Goal: Task Accomplishment & Management: Use online tool/utility

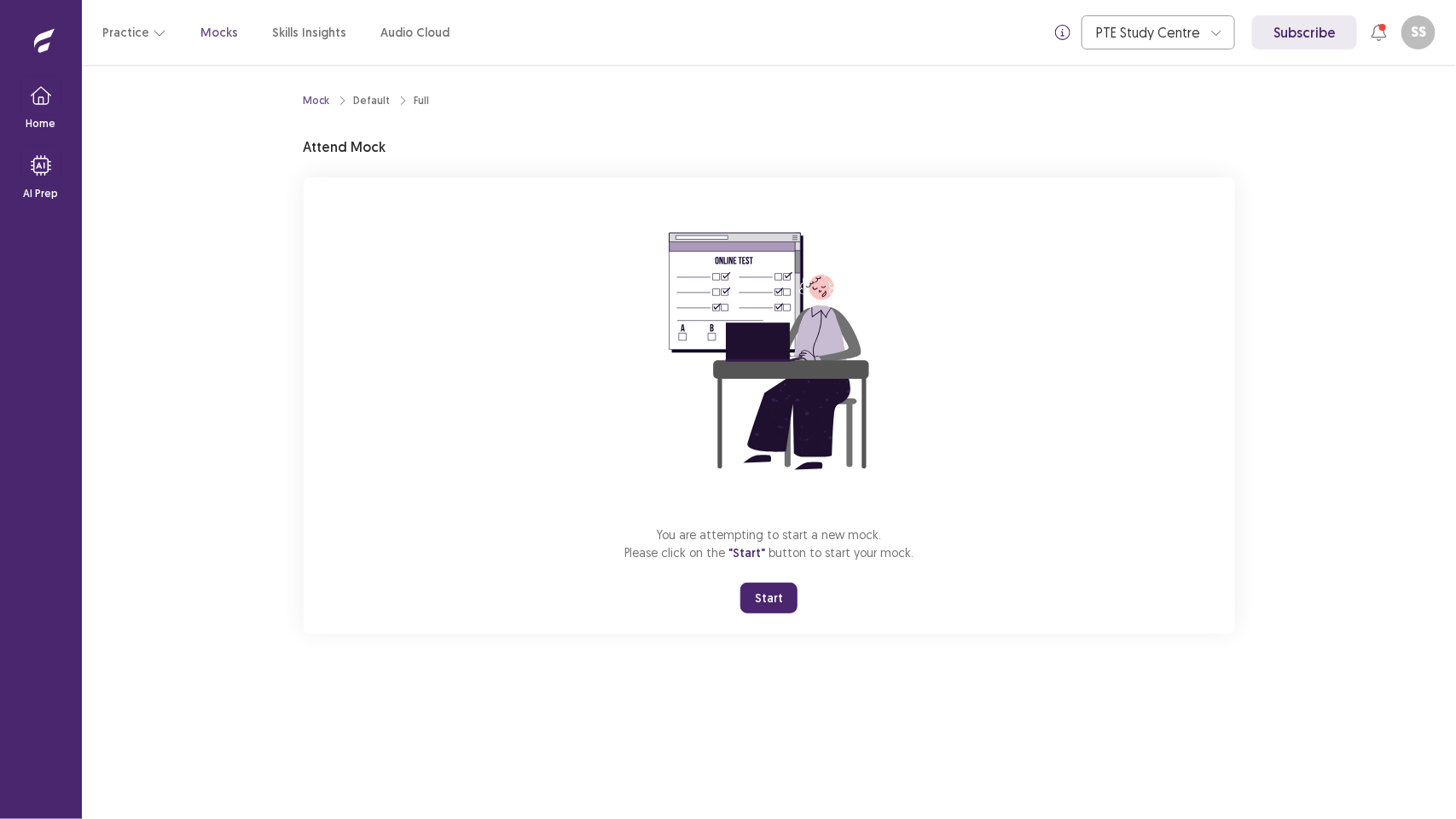
click at [772, 602] on button "Start" at bounding box center [769, 598] width 58 height 31
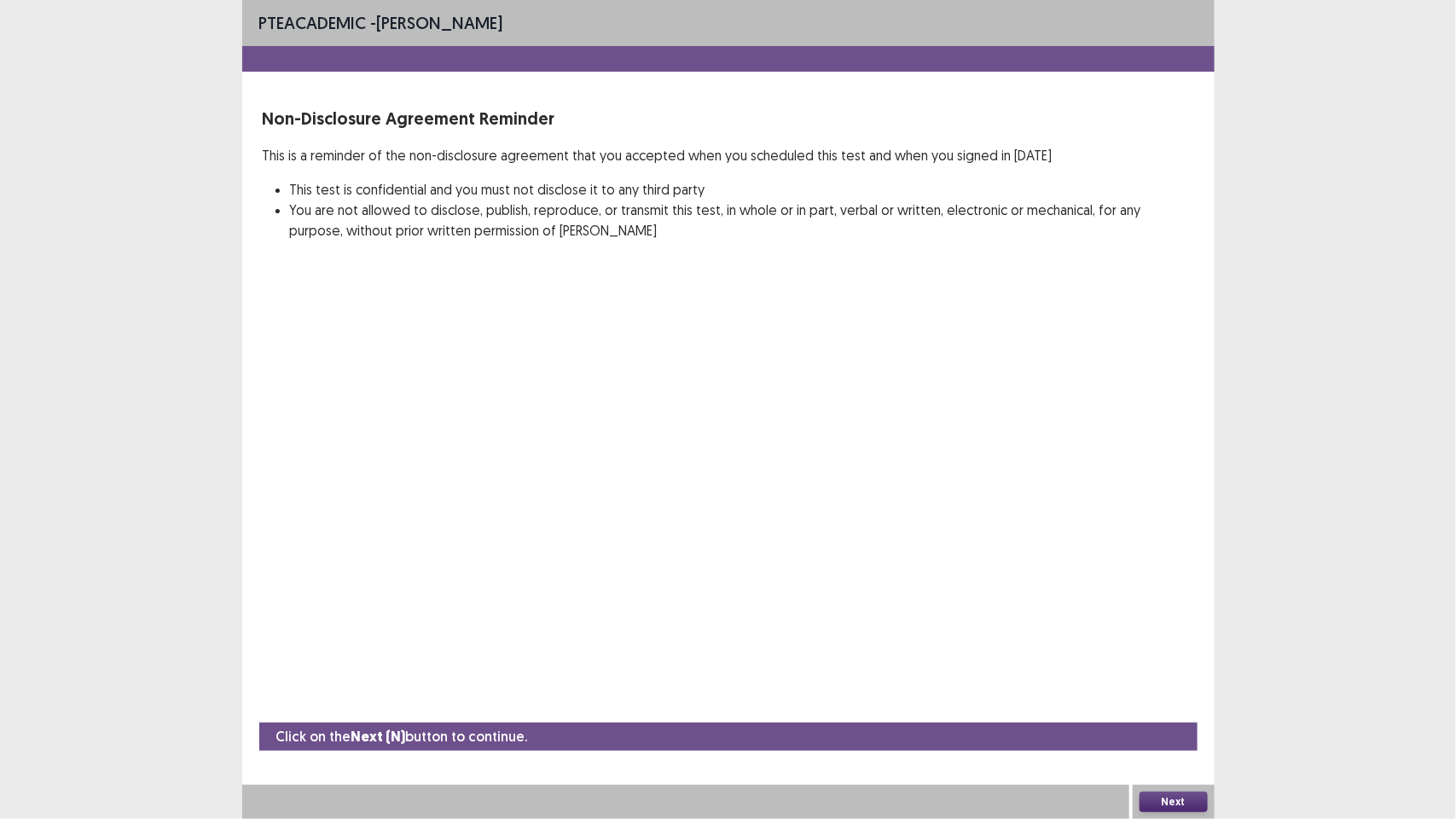
click at [1158, 799] on button "Next" at bounding box center [1174, 801] width 68 height 20
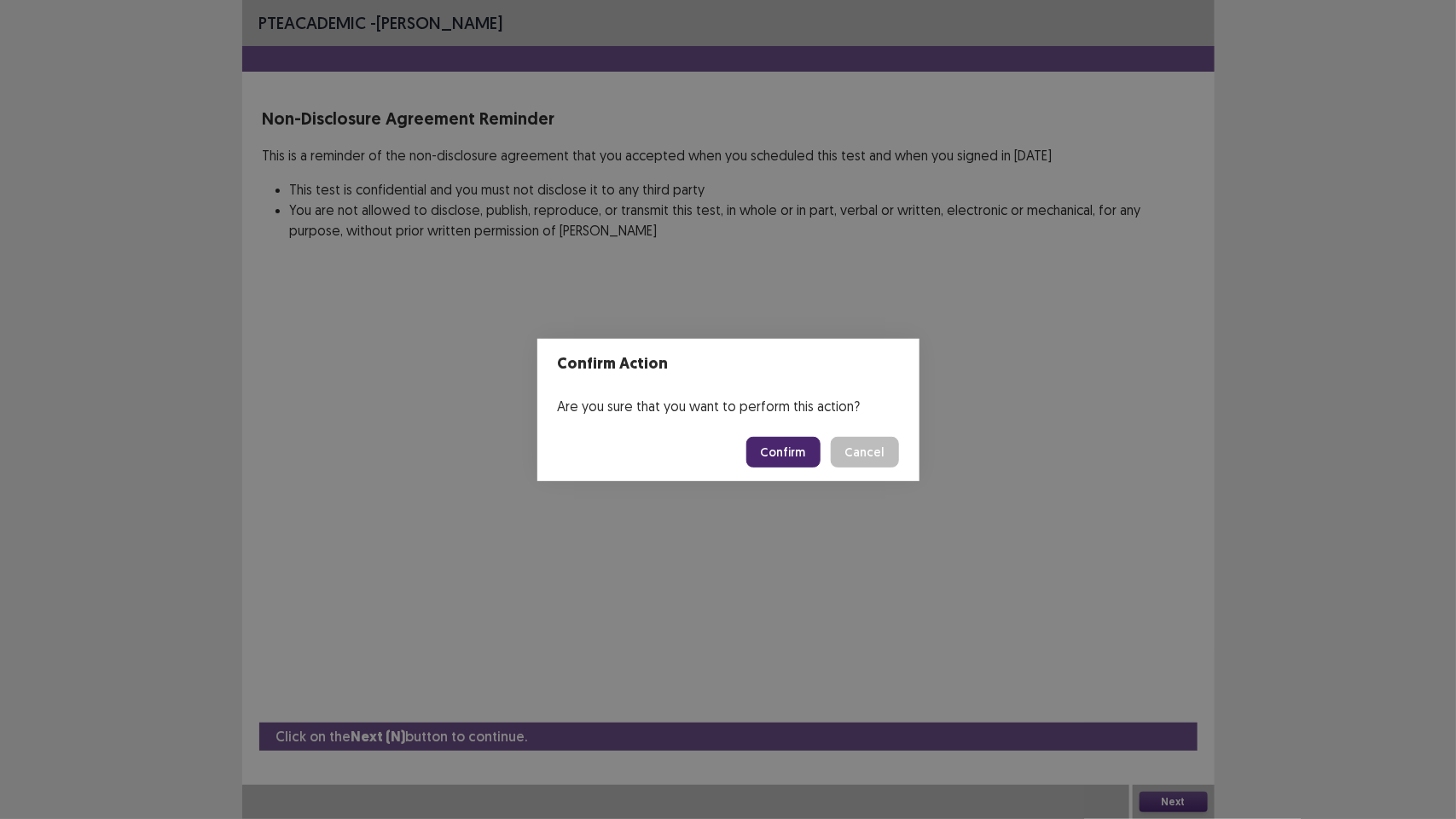
click at [790, 444] on button "Confirm" at bounding box center [783, 452] width 74 height 31
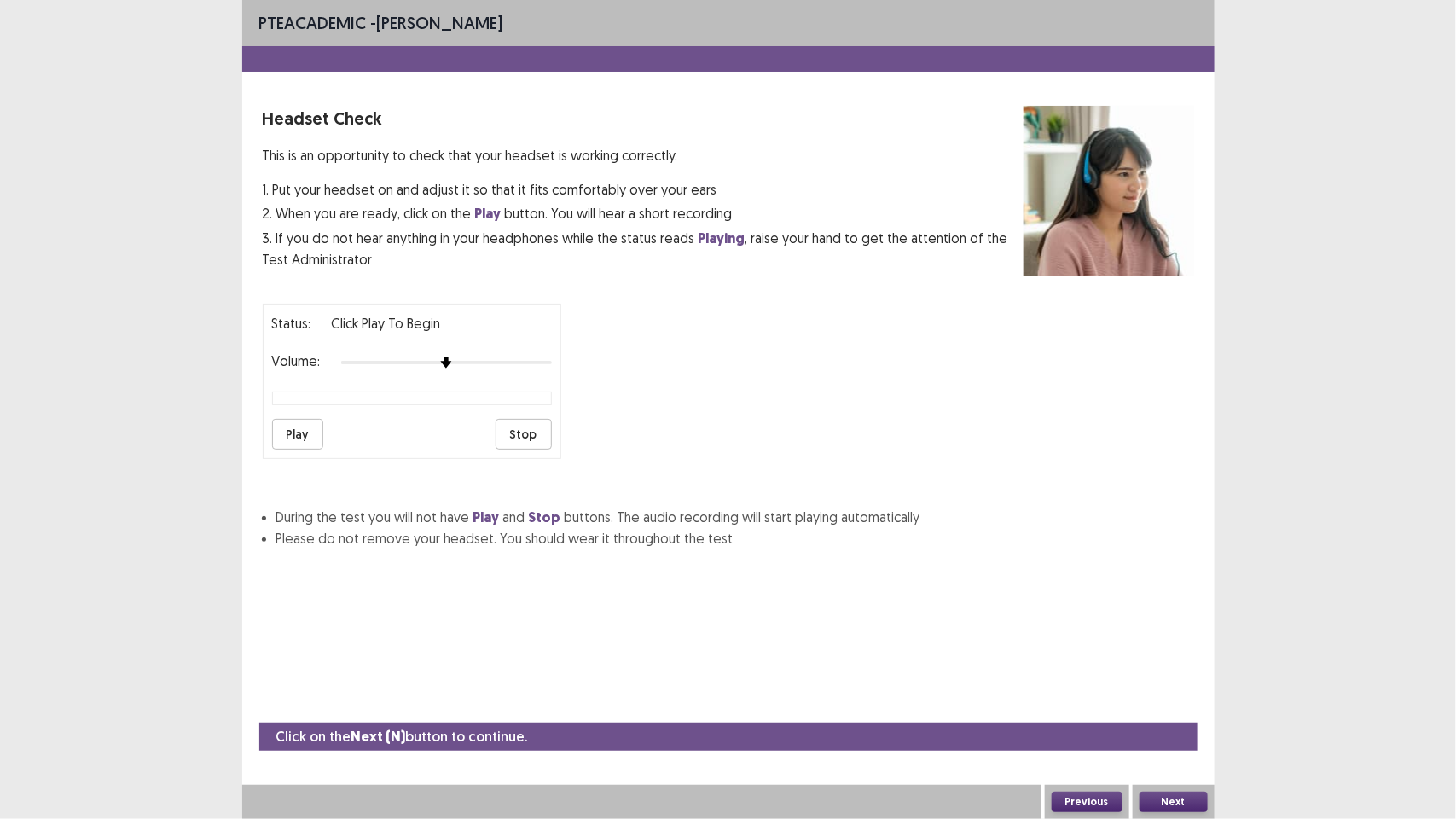
click at [1171, 807] on button "Next" at bounding box center [1174, 801] width 68 height 20
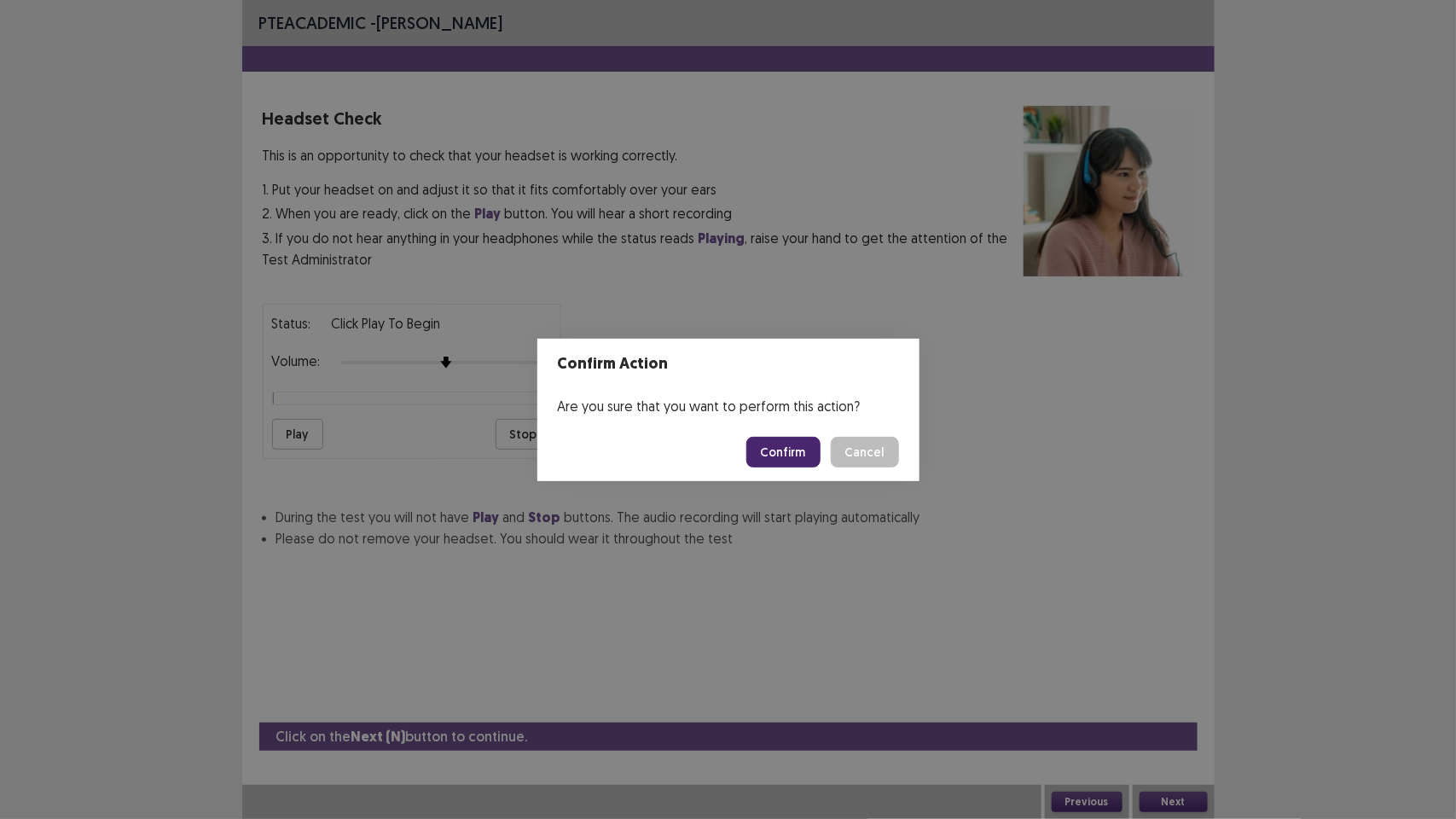
click at [774, 444] on button "Confirm" at bounding box center [783, 452] width 74 height 31
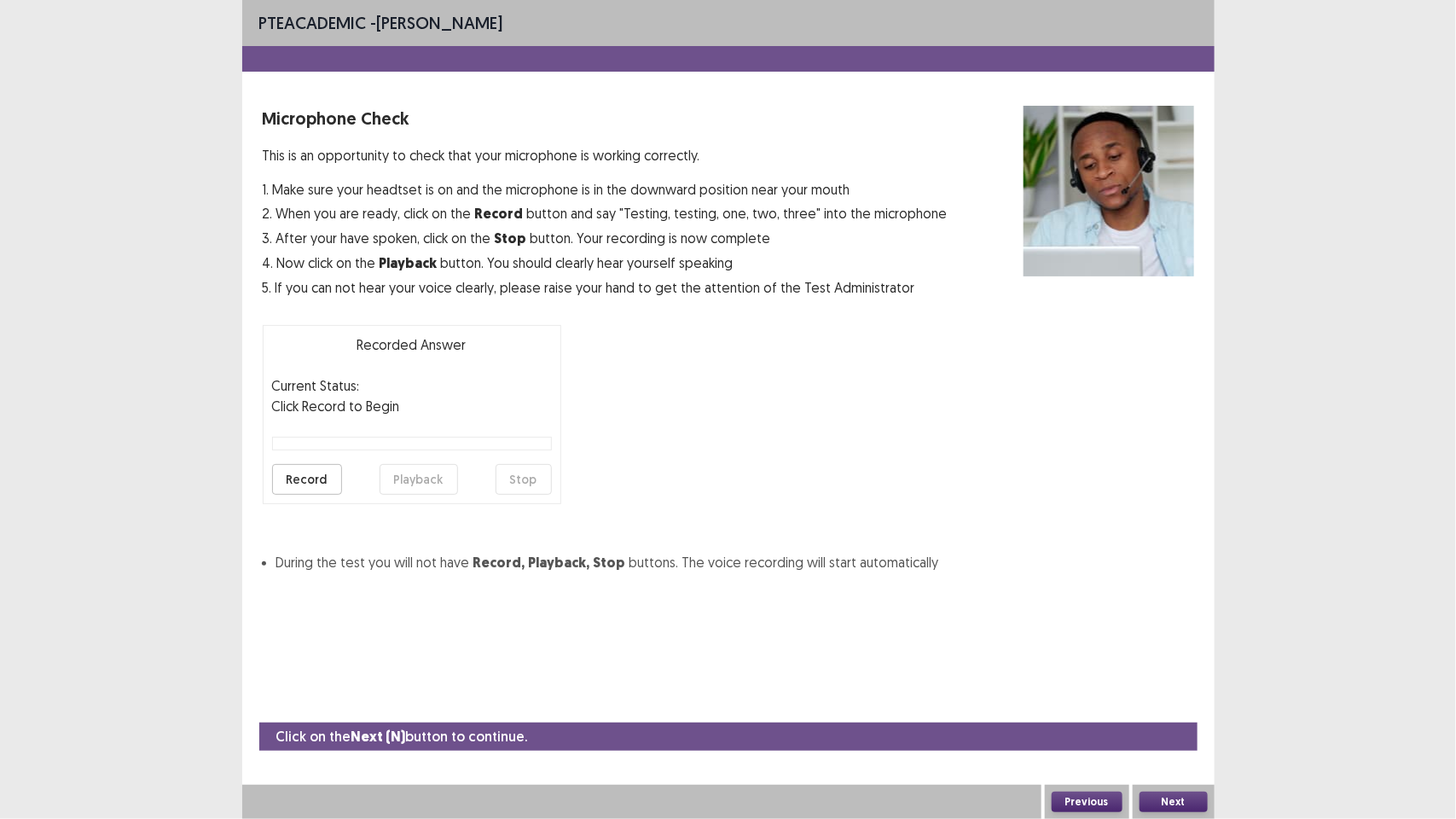
click at [1183, 804] on button "Next" at bounding box center [1174, 801] width 68 height 20
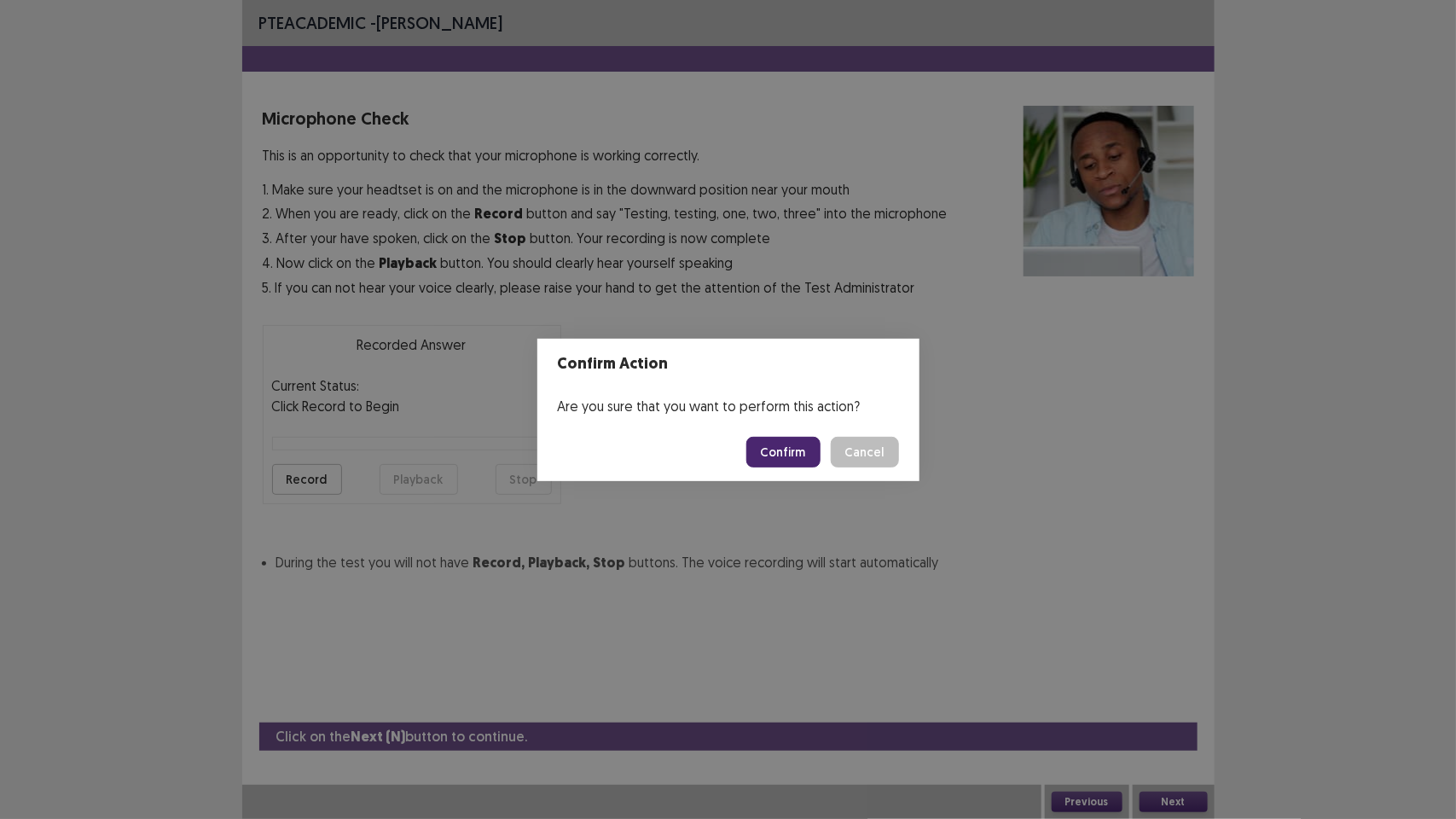
click at [797, 465] on button "Confirm" at bounding box center [783, 452] width 74 height 31
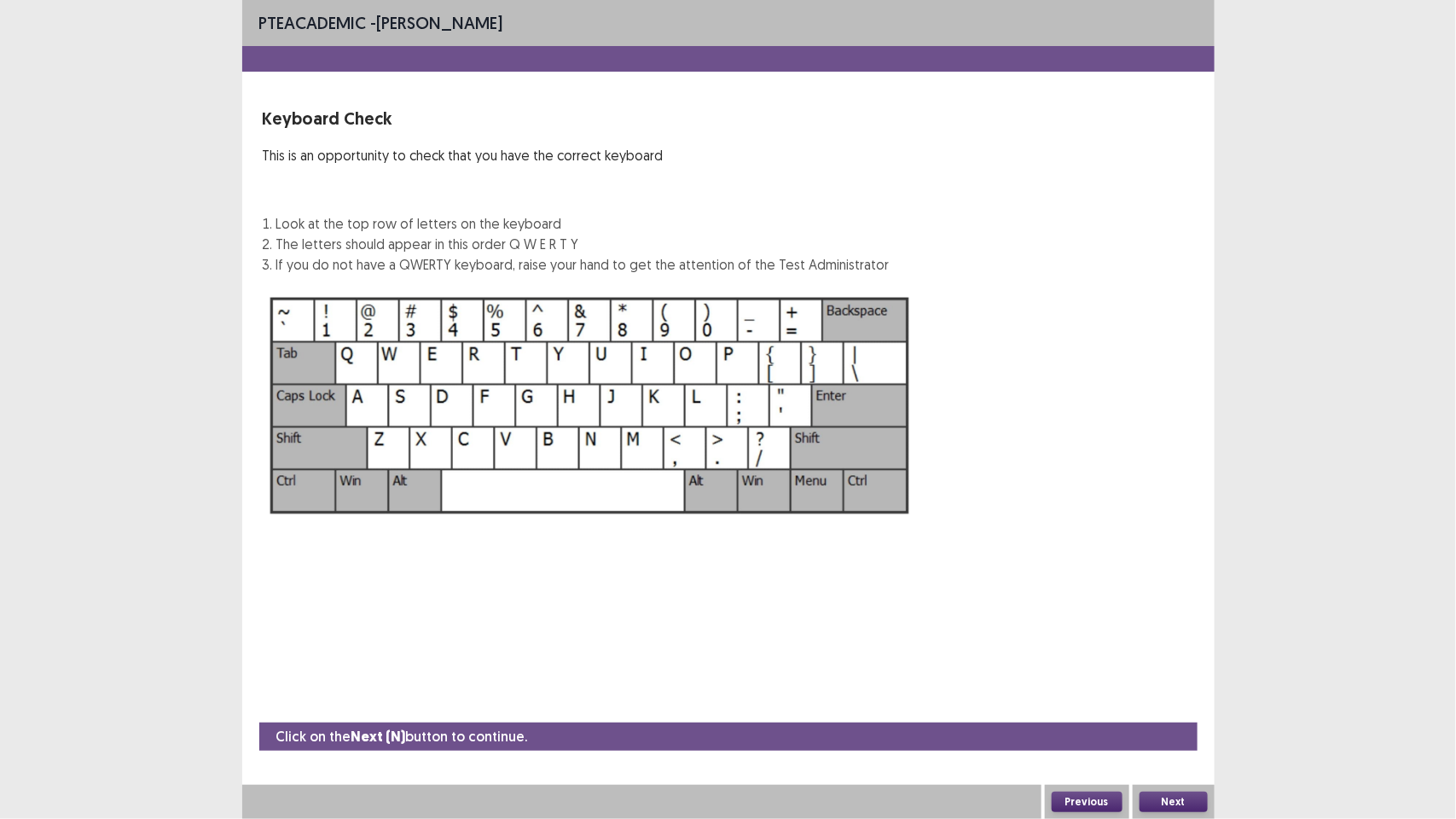
click at [797, 465] on img at bounding box center [590, 406] width 655 height 235
click at [1166, 807] on button "Next" at bounding box center [1174, 801] width 68 height 20
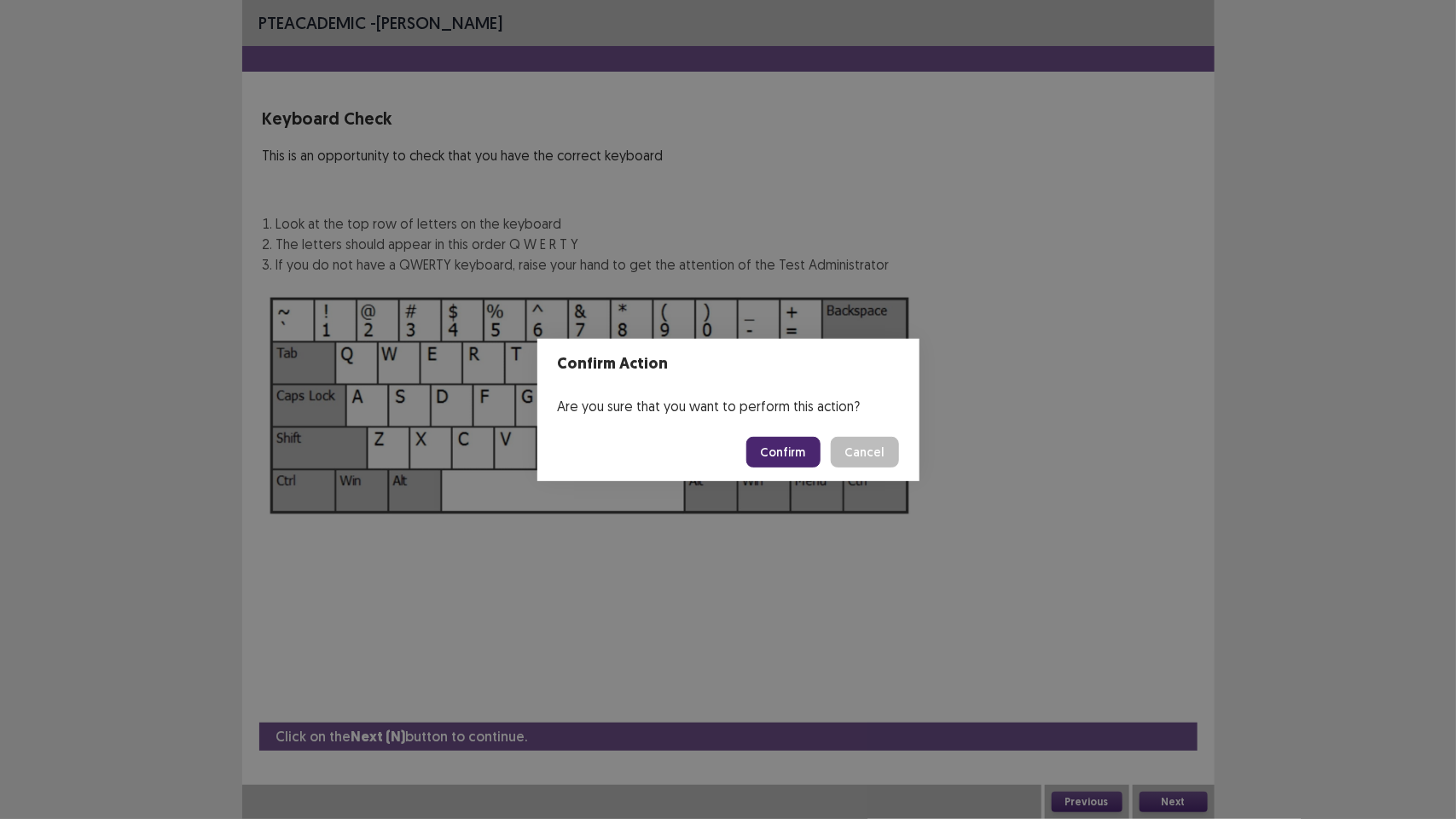
click at [786, 462] on button "Confirm" at bounding box center [783, 452] width 74 height 31
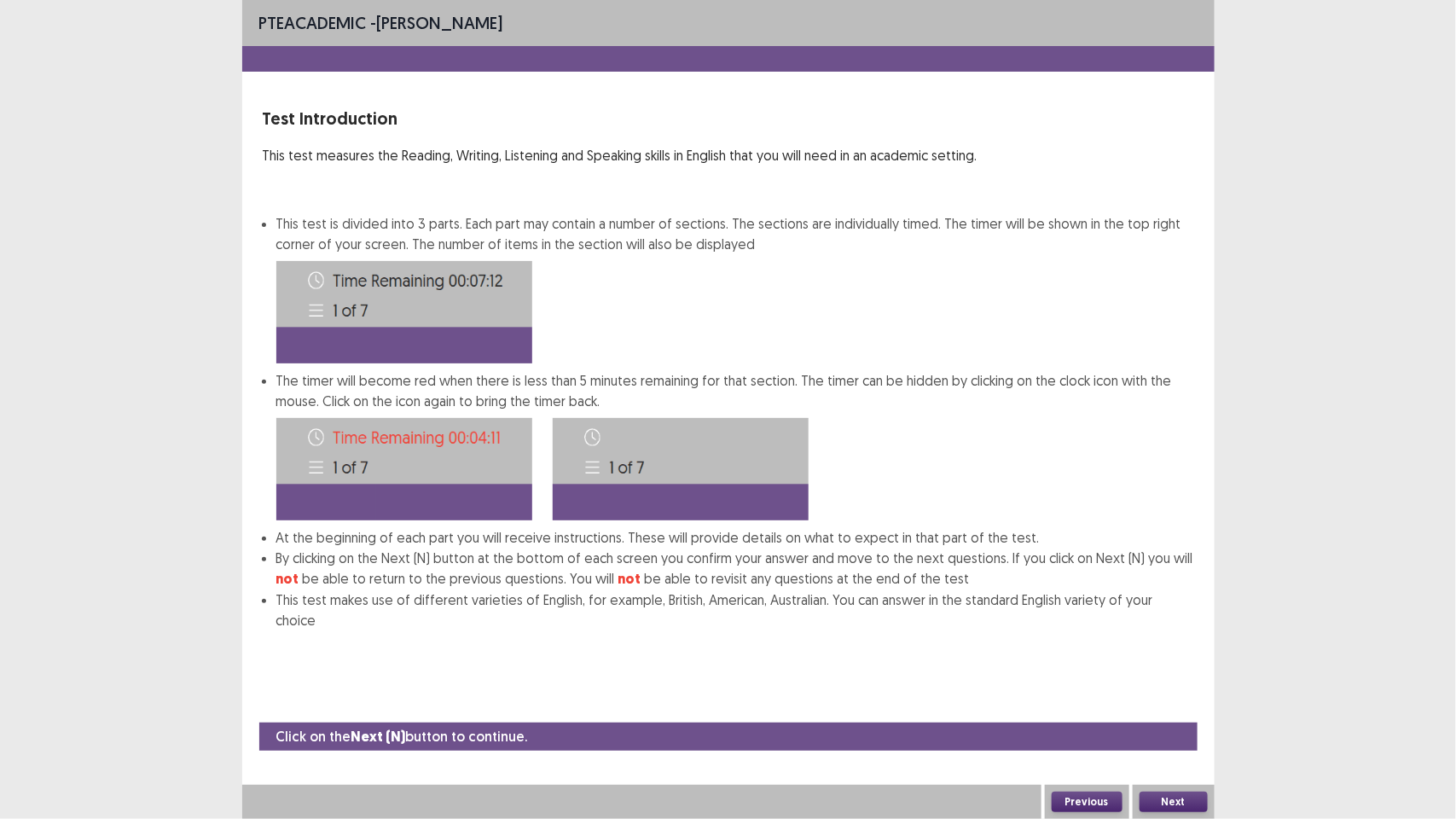
click at [1166, 799] on button "Next" at bounding box center [1174, 801] width 68 height 20
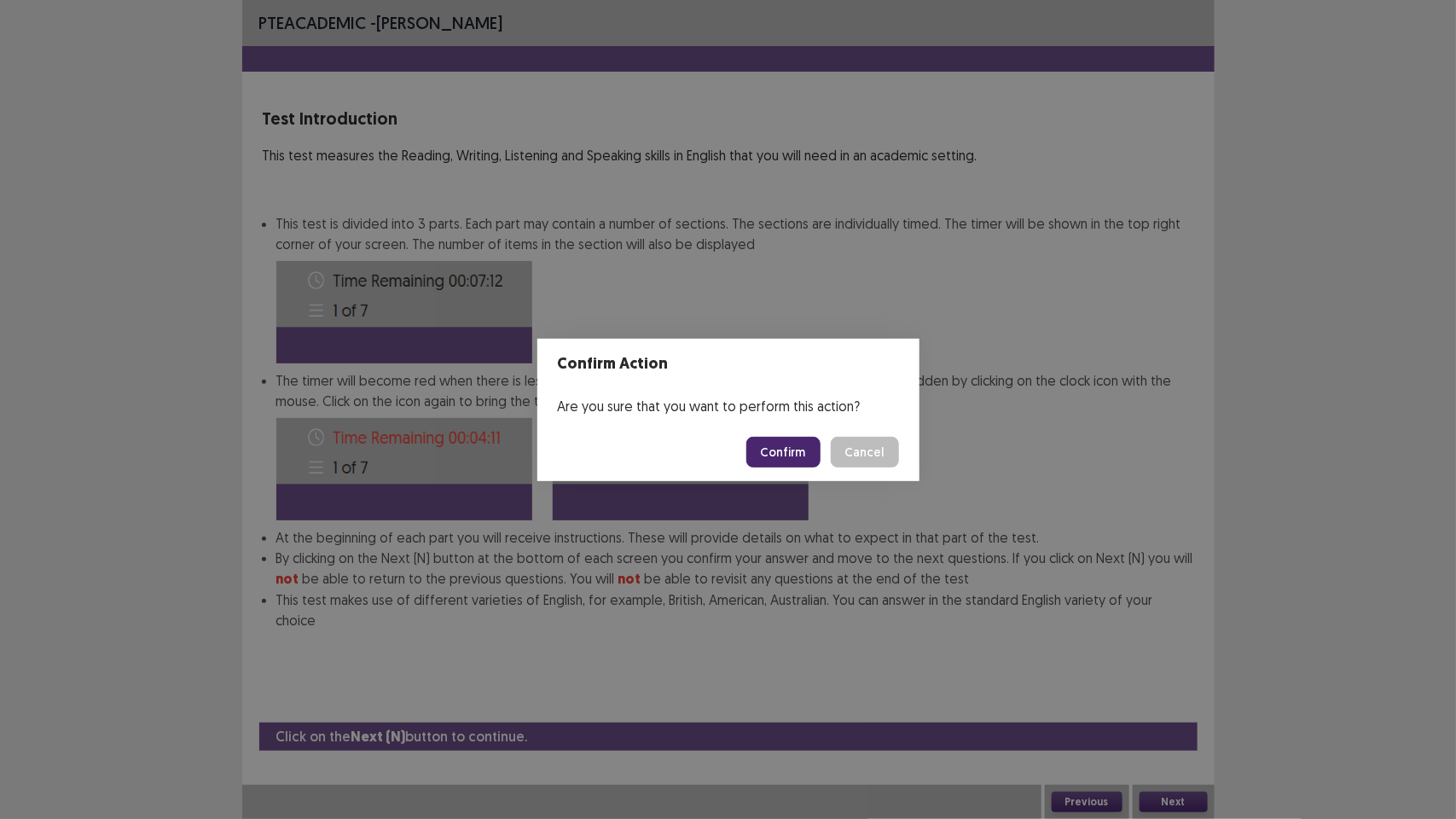
click at [782, 444] on button "Confirm" at bounding box center [783, 452] width 74 height 31
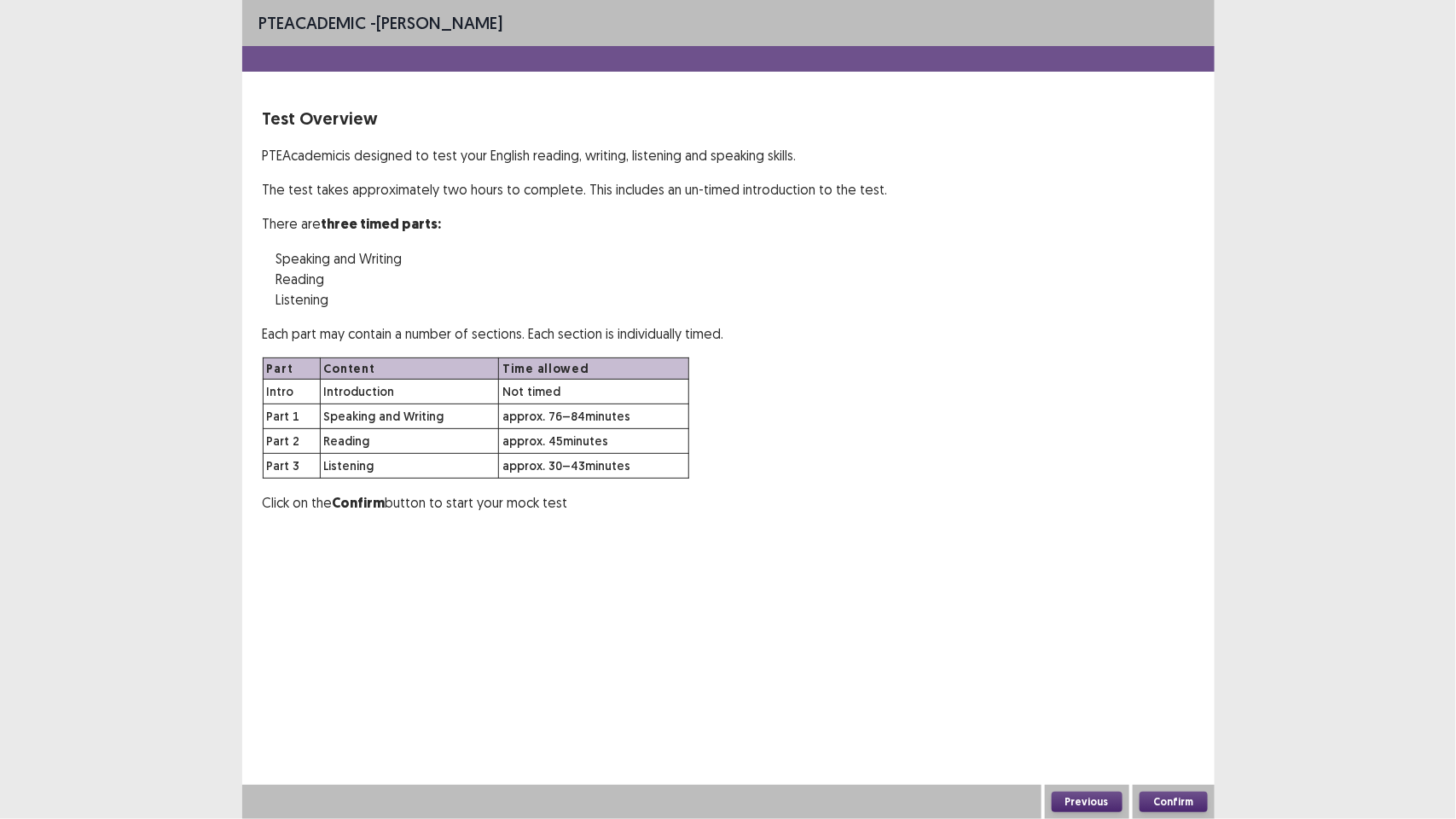
click at [1163, 800] on button "Confirm" at bounding box center [1174, 801] width 68 height 20
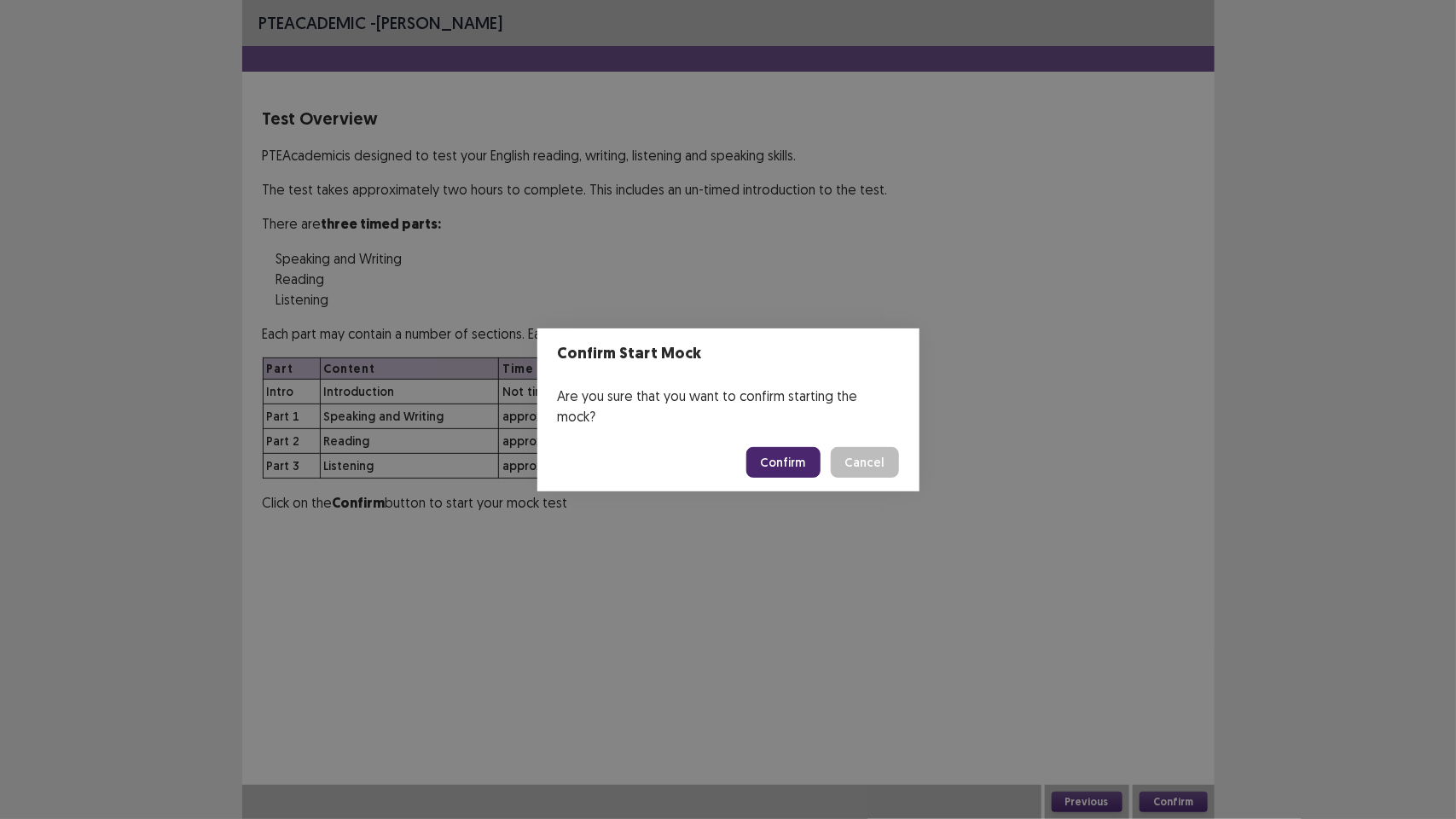
click at [781, 459] on button "Confirm" at bounding box center [783, 462] width 74 height 31
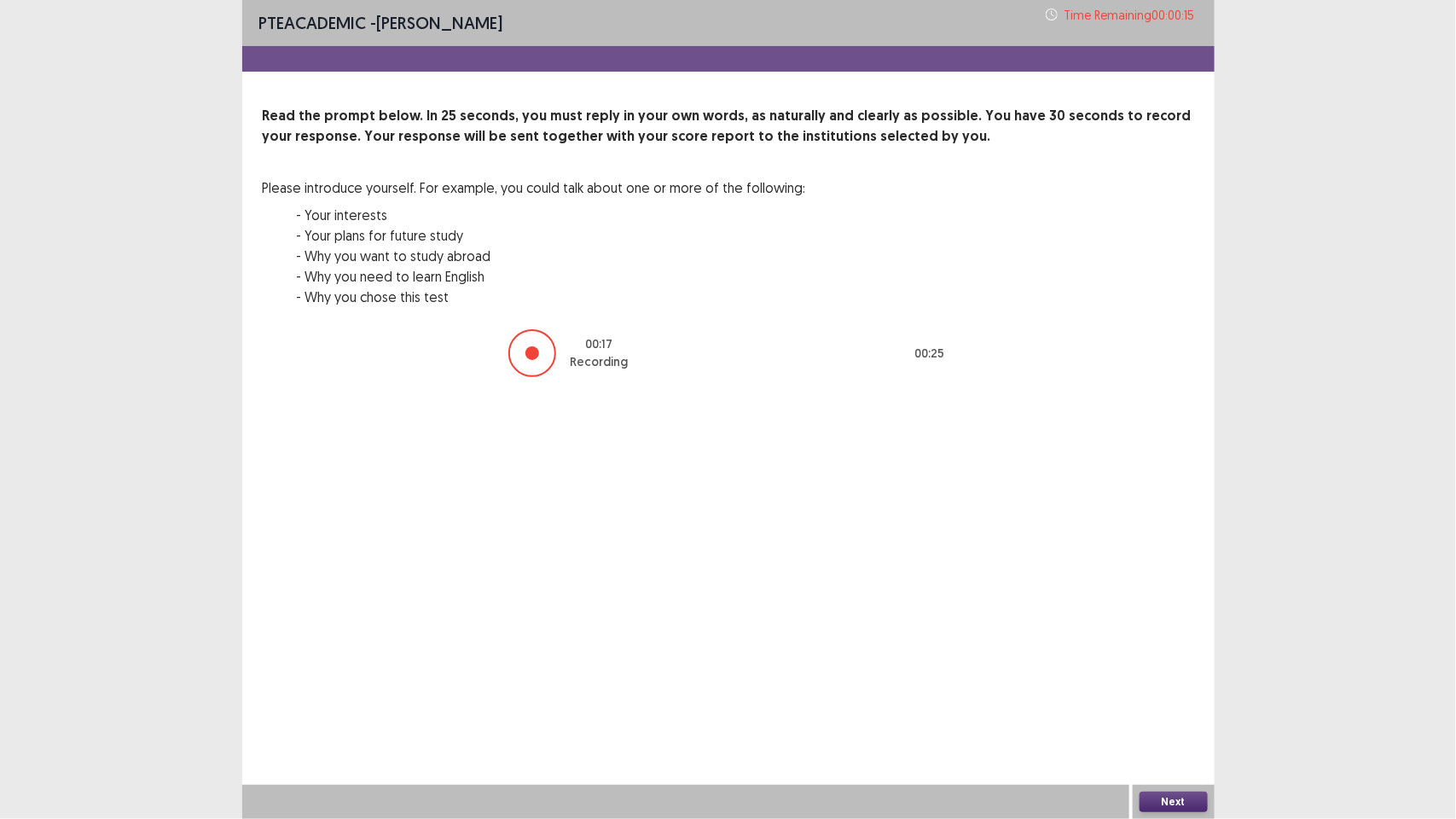
click at [1169, 800] on button "Next" at bounding box center [1174, 801] width 68 height 20
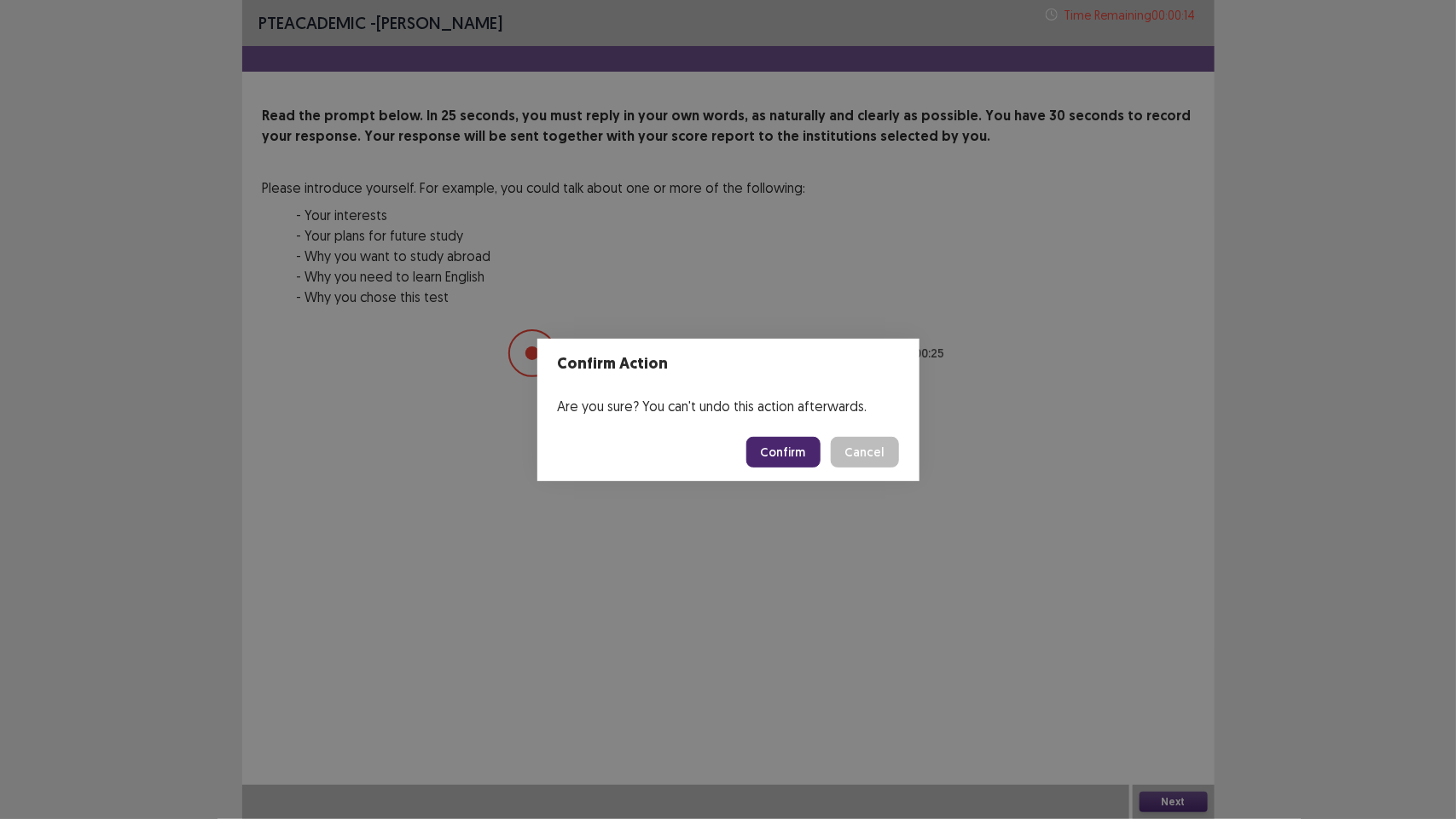
click at [761, 459] on button "Confirm" at bounding box center [783, 452] width 74 height 31
